Goal: Task Accomplishment & Management: Manage account settings

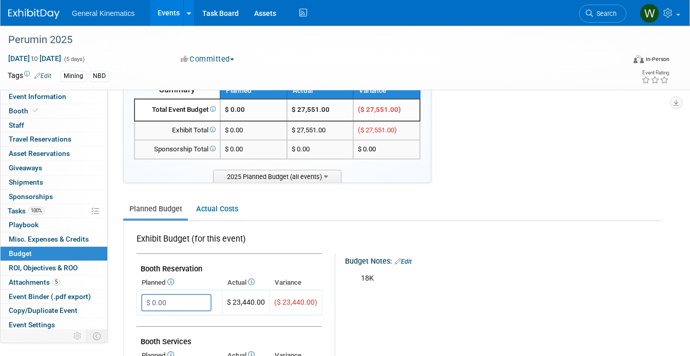
click at [37, 13] on img at bounding box center [33, 14] width 51 height 10
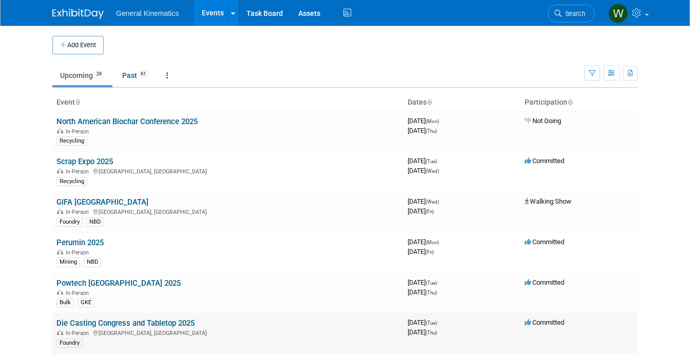
click at [84, 323] on link "Die Casting Congress and Tabletop 2025" at bounding box center [125, 323] width 138 height 9
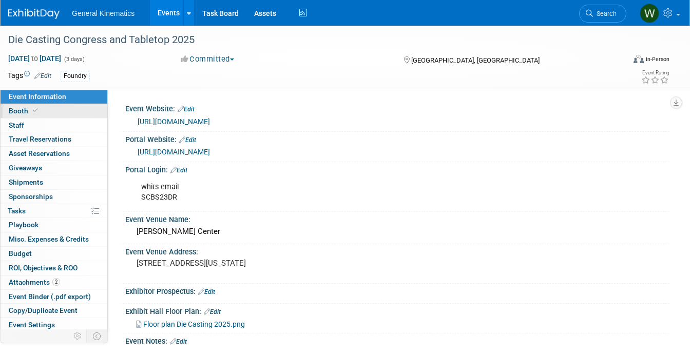
click at [38, 112] on span at bounding box center [35, 111] width 9 height 8
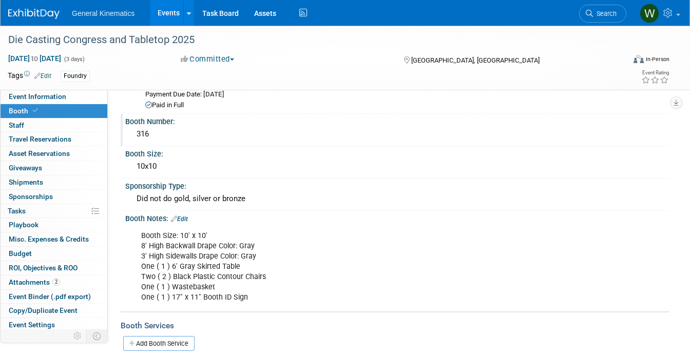
scroll to position [50, 0]
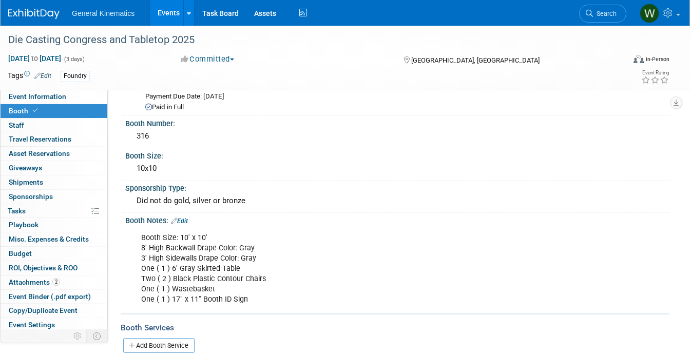
click at [38, 11] on img at bounding box center [33, 14] width 51 height 10
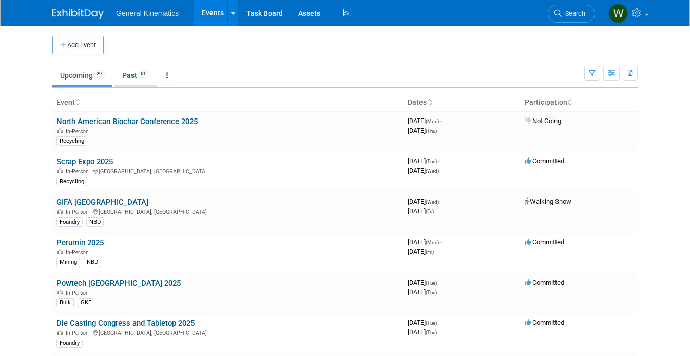
click at [127, 74] on link "Past 61" at bounding box center [135, 75] width 42 height 19
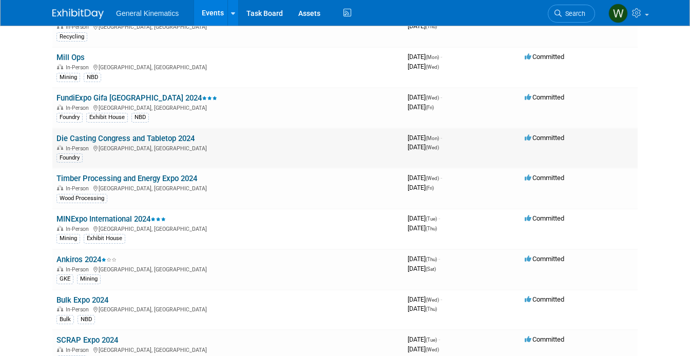
scroll to position [1120, 0]
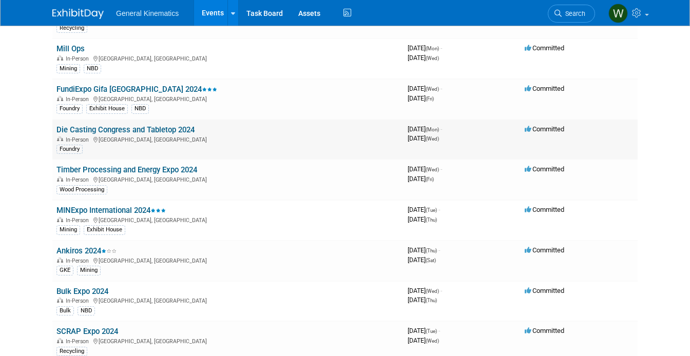
click at [129, 128] on link "Die Casting Congress and Tabletop 2024" at bounding box center [125, 129] width 138 height 9
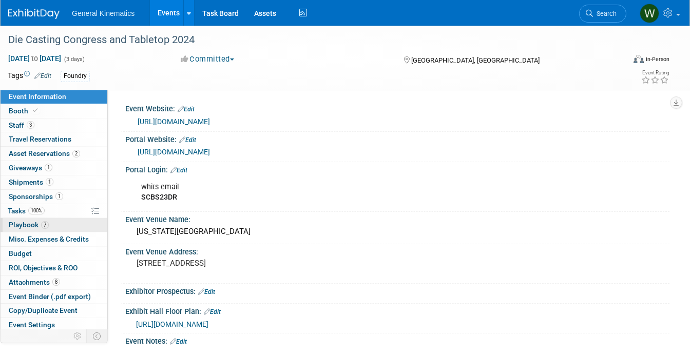
click at [16, 226] on span "Playbook 7" at bounding box center [29, 225] width 40 height 8
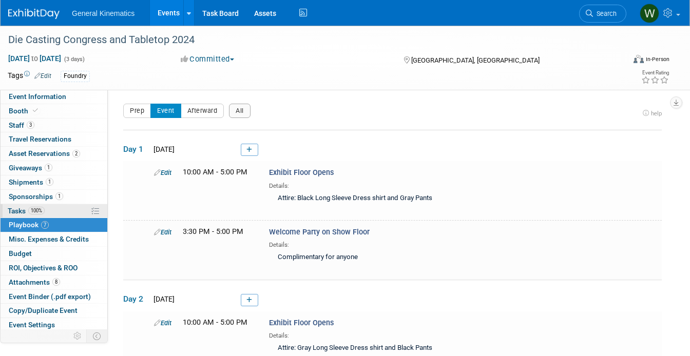
click at [16, 207] on span "Tasks 100%" at bounding box center [26, 211] width 37 height 8
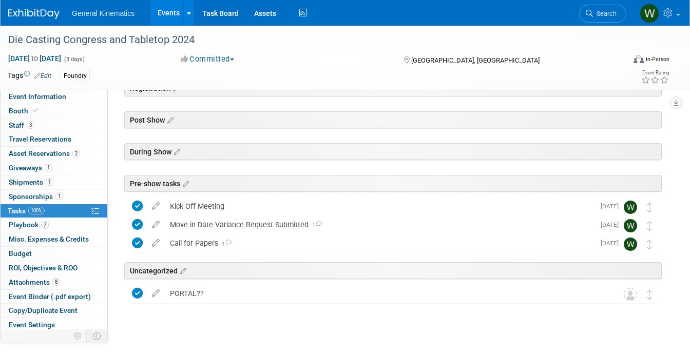
scroll to position [63, 0]
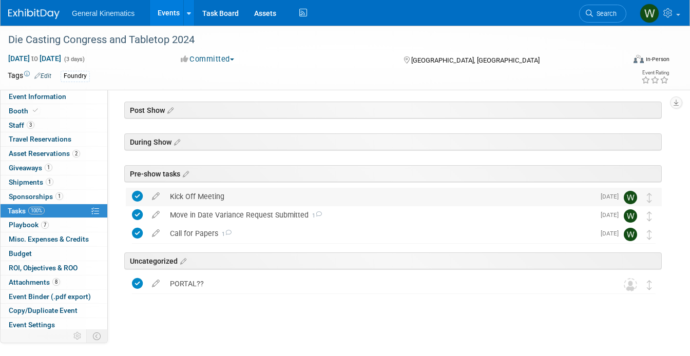
click at [194, 194] on div "Kick Off Meeting" at bounding box center [379, 196] width 429 height 17
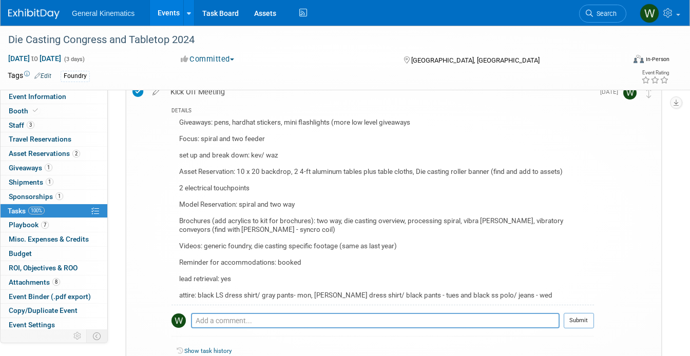
scroll to position [174, 0]
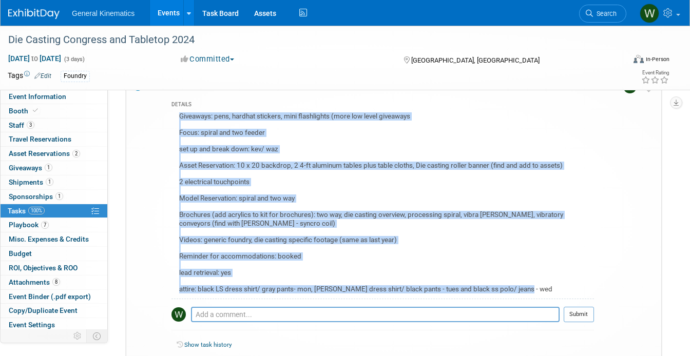
drag, startPoint x: 522, startPoint y: 288, endPoint x: 174, endPoint y: 115, distance: 388.3
click at [174, 115] on div "Giveaways: pens, hardhat stickers, mini flashlights (more low level giveaways F…" at bounding box center [382, 204] width 422 height 189
copy div "Giveaways: pens, hardhat stickers, mini flashlights (more low level giveaways F…"
click at [36, 7] on link at bounding box center [40, 9] width 64 height 8
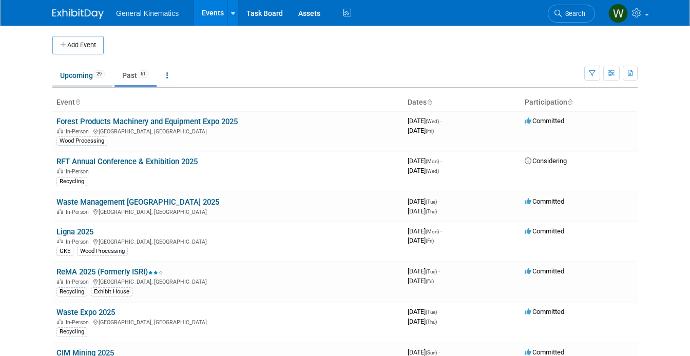
click at [79, 71] on link "Upcoming 29" at bounding box center [82, 75] width 60 height 19
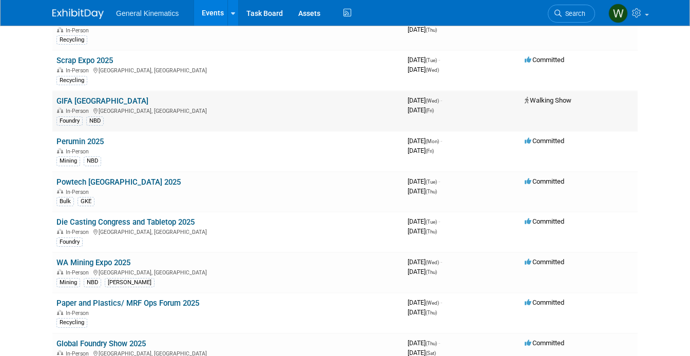
scroll to position [110, 0]
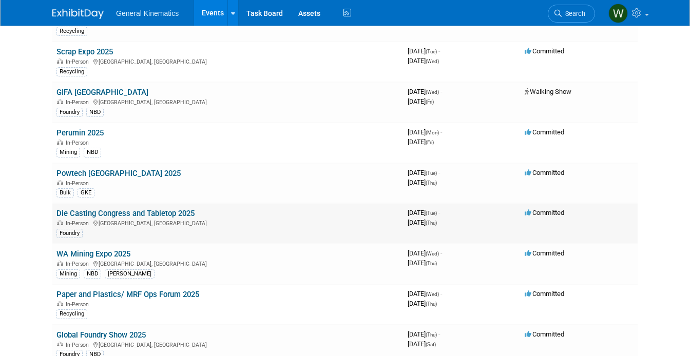
click at [84, 213] on link "Die Casting Congress and Tabletop 2025" at bounding box center [125, 213] width 138 height 9
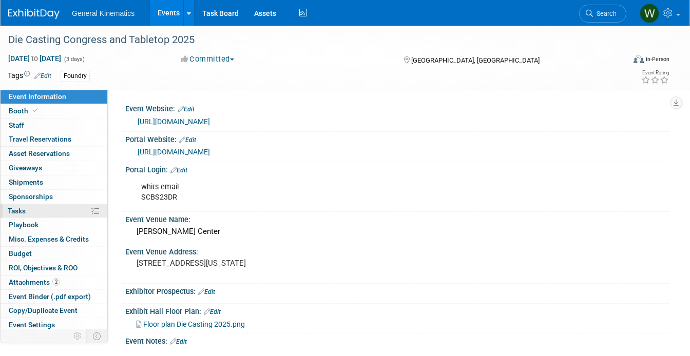
click at [48, 211] on link "0% Tasks 0%" at bounding box center [54, 211] width 107 height 14
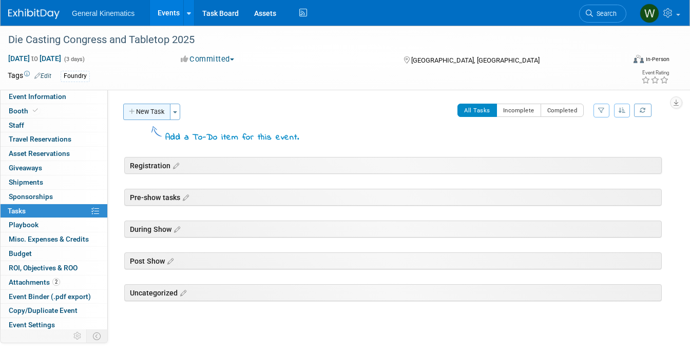
click at [155, 113] on button "New Task" at bounding box center [146, 112] width 47 height 16
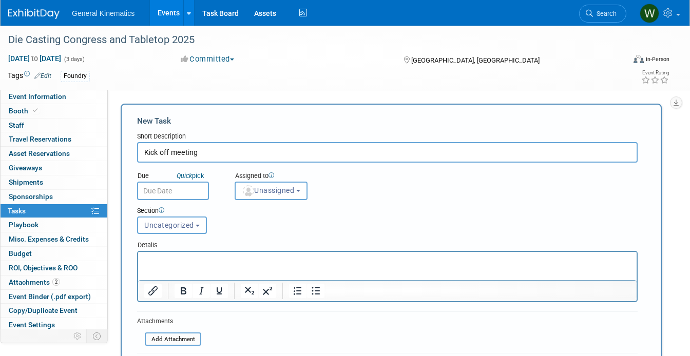
type input "Kick off meeting"
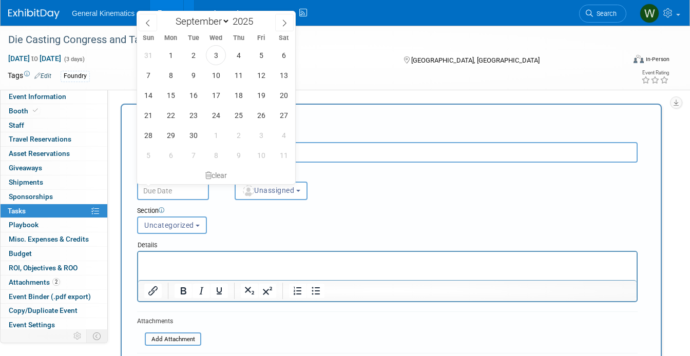
click at [162, 194] on input "text" at bounding box center [173, 191] width 72 height 18
click at [216, 56] on span "3" at bounding box center [216, 55] width 20 height 20
type input "Sep 3, 2025"
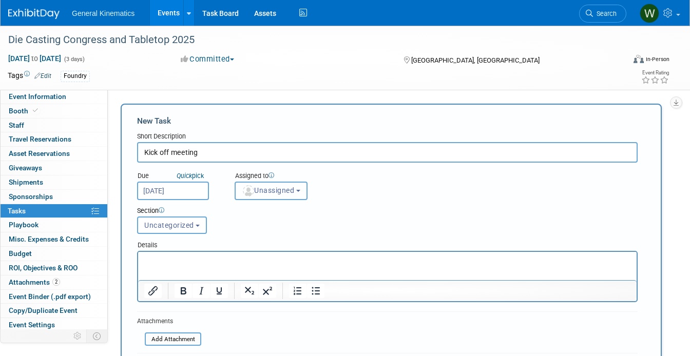
click at [280, 193] on span "Unassigned" at bounding box center [268, 190] width 52 height 8
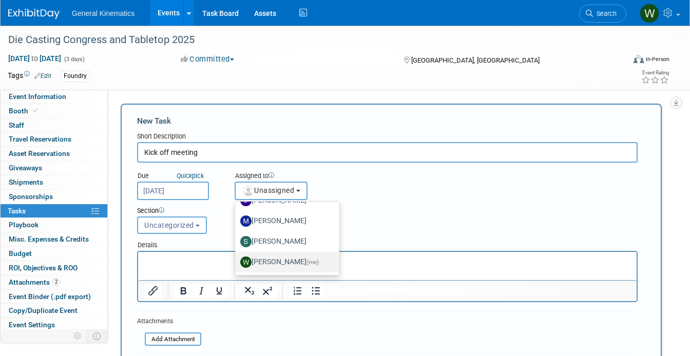
scroll to position [54, 0]
click at [275, 262] on label "Whitney Swanson (me)" at bounding box center [284, 263] width 89 height 16
click at [237, 262] on input "Whitney Swanson (me)" at bounding box center [233, 261] width 7 height 7
select select "acf8392f-9ff1-4a62-974f-dfc31d62f087"
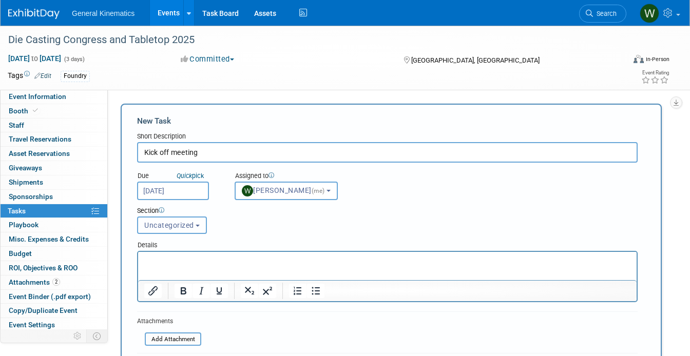
click at [186, 229] on button "Uncategorized" at bounding box center [172, 225] width 70 height 17
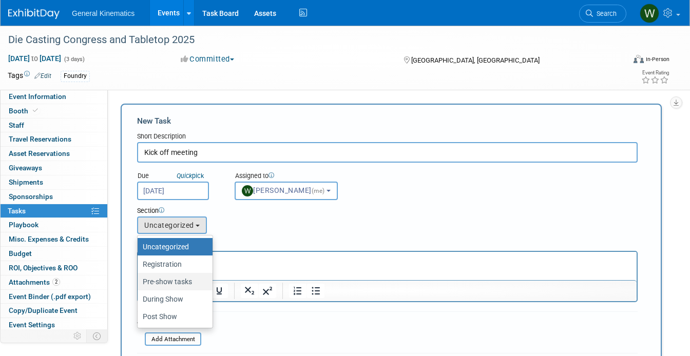
click at [168, 281] on label "Pre-show tasks" at bounding box center [173, 281] width 60 height 13
click at [139, 281] on input "Pre-show tasks" at bounding box center [135, 282] width 7 height 7
select select "11253583"
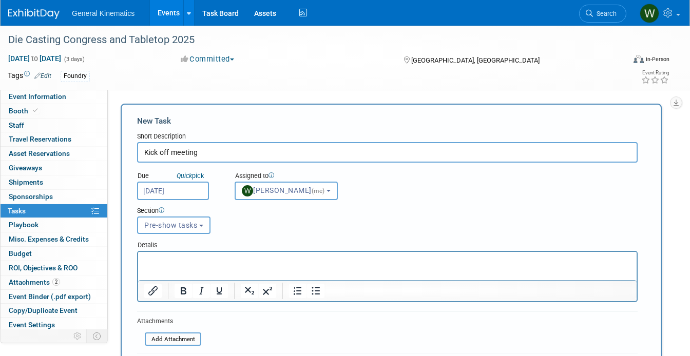
click at [171, 263] on p "Rich Text Area. Press ALT-0 for help." at bounding box center [387, 261] width 486 height 10
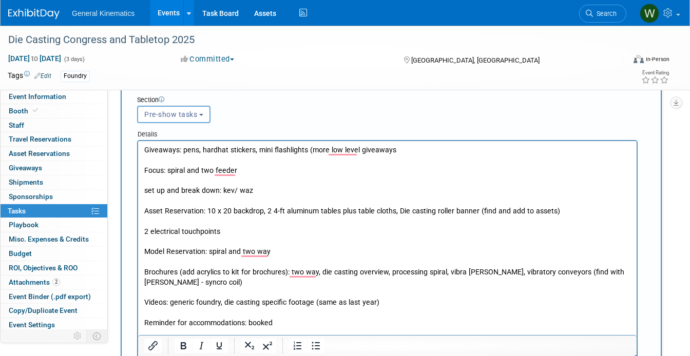
scroll to position [0, 0]
click at [277, 197] on p "Giveaways: pens, hardhat stickers, mini flashlights (more low level giveaways F…" at bounding box center [387, 257] width 486 height 224
click at [423, 152] on p "Giveaways: pens, hardhat stickers, mini flashlights (more low level giveaways F…" at bounding box center [387, 257] width 486 height 224
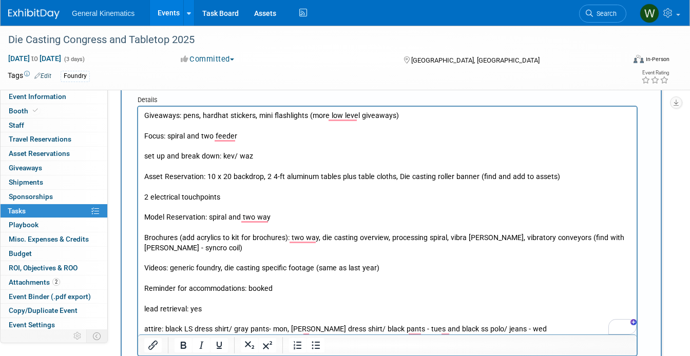
scroll to position [150, 0]
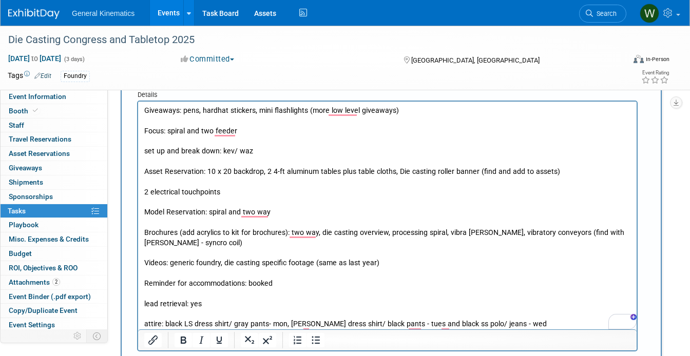
click at [255, 151] on p "Giveaways: pens, hardhat stickers, mini flashlights (more low level giveaways) …" at bounding box center [387, 218] width 486 height 224
click at [229, 172] on p "Giveaways: pens, hardhat stickers, mini flashlights (more low level giveaways) …" at bounding box center [387, 218] width 486 height 224
drag, startPoint x: 264, startPoint y: 172, endPoint x: 206, endPoint y: 169, distance: 58.6
click at [206, 169] on p "Giveaways: pens, hardhat stickers, mini flashlights (more low level giveaways) …" at bounding box center [387, 218] width 486 height 224
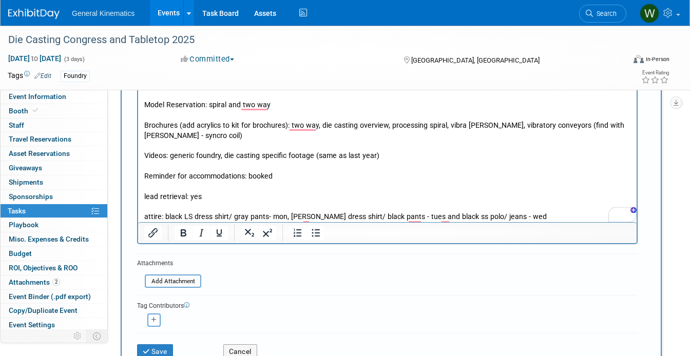
scroll to position [260, 0]
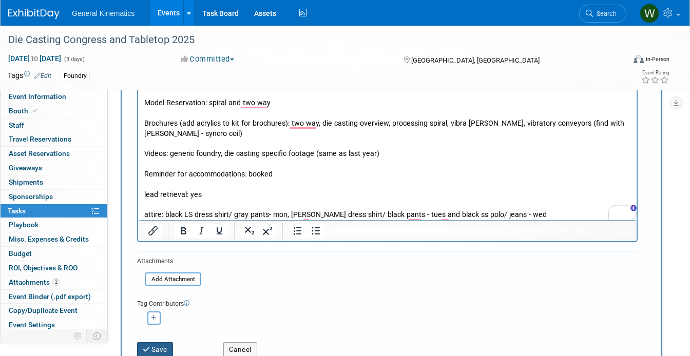
click at [145, 346] on icon "submit" at bounding box center [147, 349] width 9 height 7
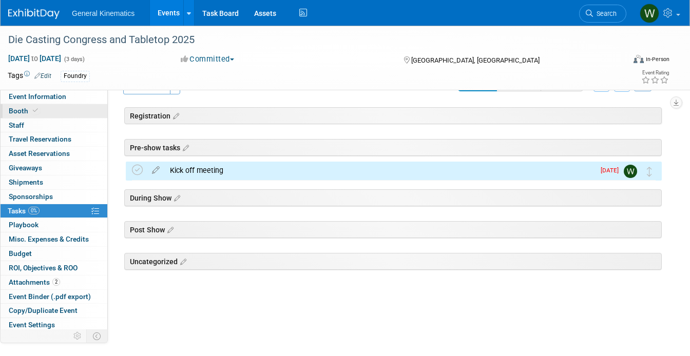
scroll to position [26, 0]
click at [49, 110] on link "Booth" at bounding box center [54, 111] width 107 height 14
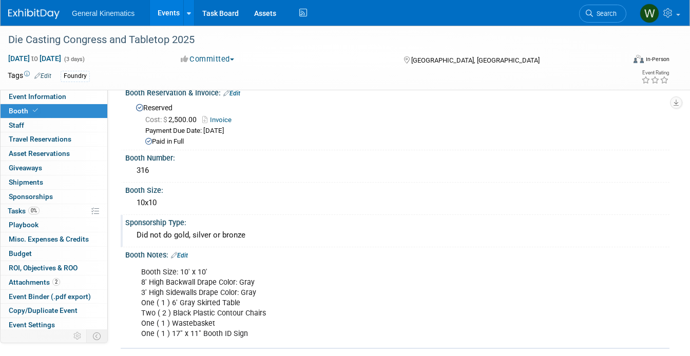
scroll to position [0, 0]
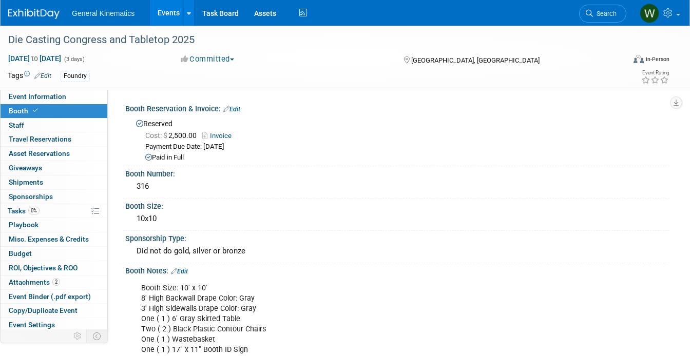
click at [240, 111] on link "Edit" at bounding box center [231, 109] width 17 height 7
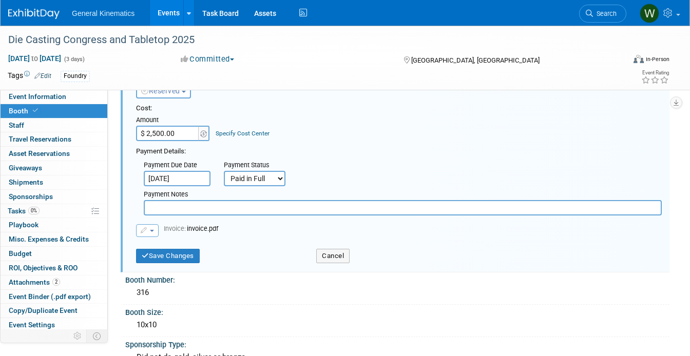
scroll to position [42, 0]
click at [337, 253] on button "Cancel" at bounding box center [332, 255] width 33 height 14
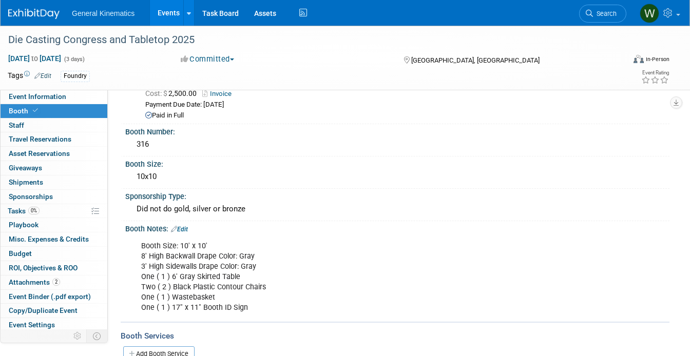
scroll to position [84, 0]
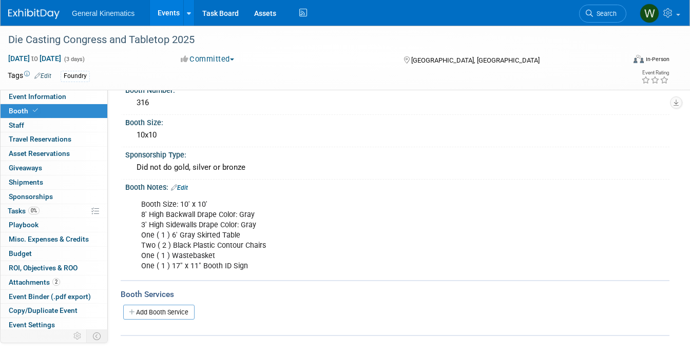
click at [264, 234] on div "Booth Size: 10' x 10' 8' High Backwall Drape Color: Gray 3' High Sidewalls Drap…" at bounding box center [348, 235] width 429 height 83
click at [191, 192] on div "Booth Size: 10' x 10' 8' High Backwall Drape Color: Gray 3' High Sidewalls Drap…" at bounding box center [395, 194] width 531 height 5
click at [182, 185] on link "Edit" at bounding box center [179, 187] width 17 height 7
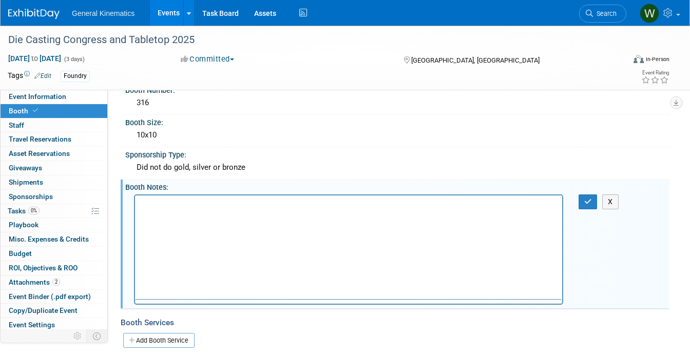
scroll to position [0, 0]
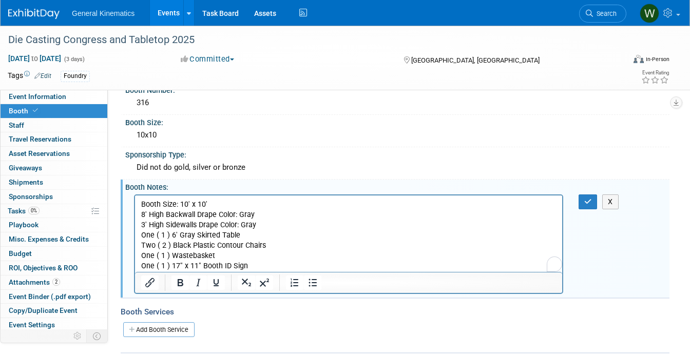
click at [252, 266] on p "Booth Size: 10' x 10' 8' High Backwall Drape Color: Gray 3' High Sidewalls Drap…" at bounding box center [348, 235] width 415 height 72
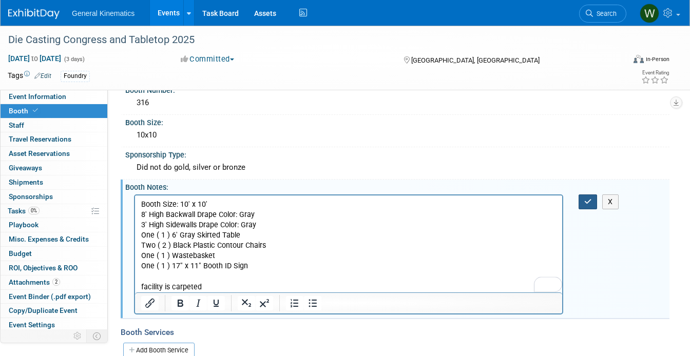
click at [584, 194] on button "button" at bounding box center [587, 201] width 19 height 15
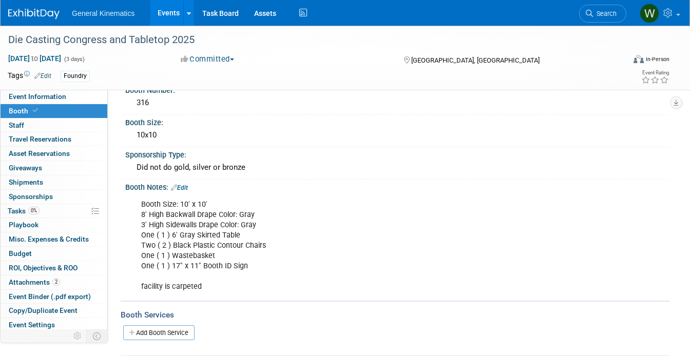
click at [24, 13] on img at bounding box center [33, 14] width 51 height 10
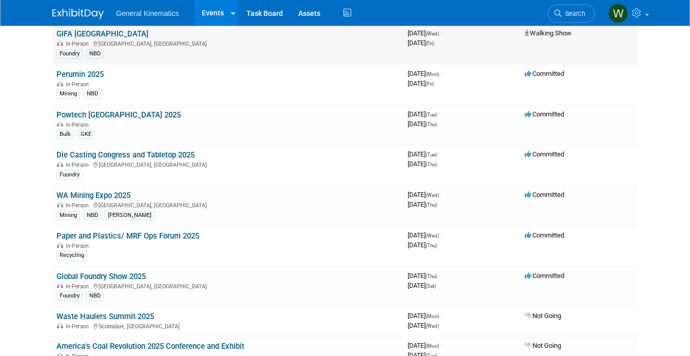
scroll to position [184, 0]
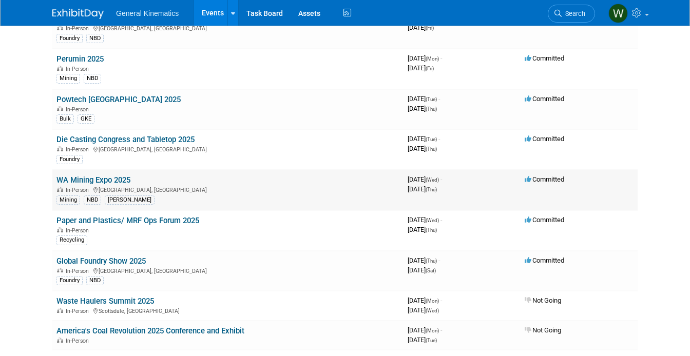
click at [111, 177] on link "WA Mining Expo 2025" at bounding box center [93, 179] width 74 height 9
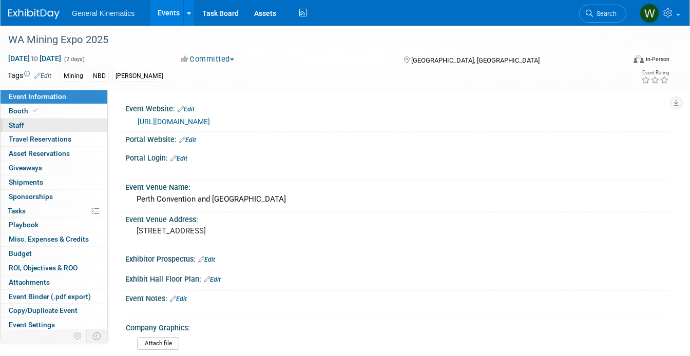
click at [36, 119] on link "0 Staff 0" at bounding box center [54, 126] width 107 height 14
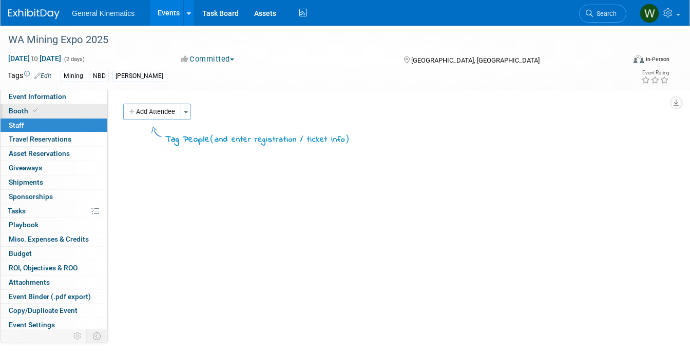
click at [34, 109] on icon at bounding box center [35, 111] width 5 height 6
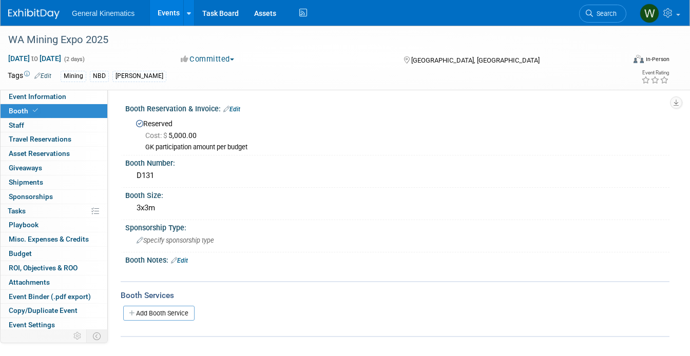
click at [35, 7] on link at bounding box center [40, 9] width 64 height 8
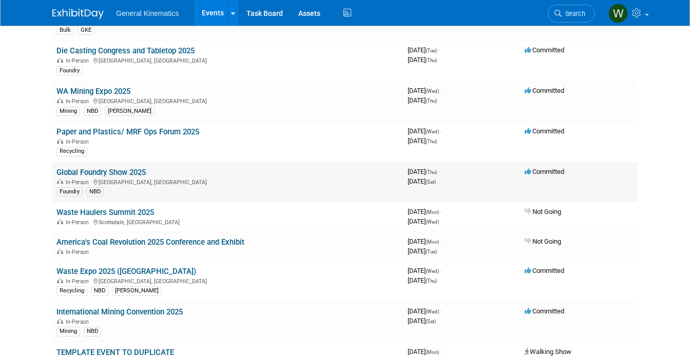
scroll to position [271, 0]
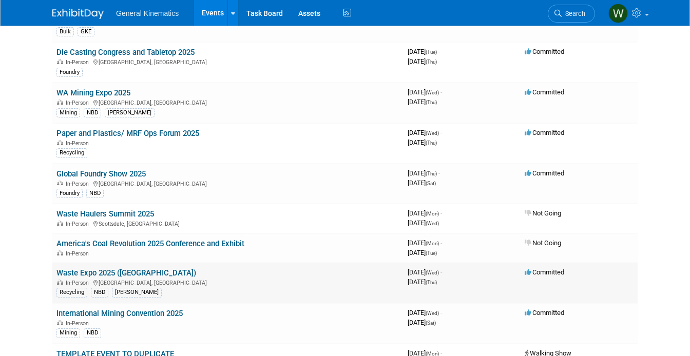
click at [108, 273] on link "Waste Expo 2025 ([GEOGRAPHIC_DATA])" at bounding box center [126, 272] width 140 height 9
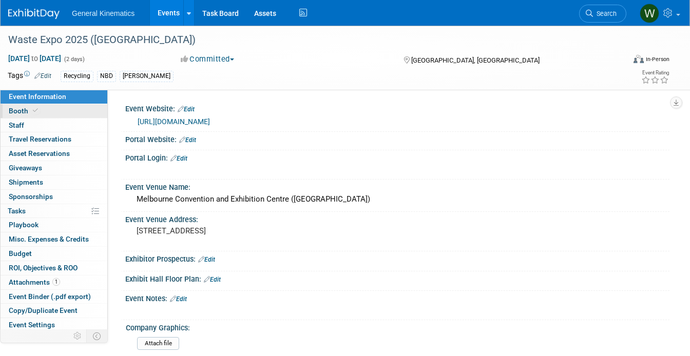
click at [77, 108] on link "Booth" at bounding box center [54, 111] width 107 height 14
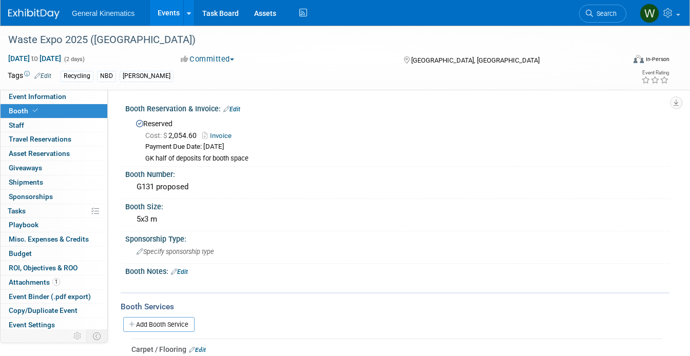
click at [221, 135] on link "Invoice" at bounding box center [219, 136] width 34 height 8
